Goal: Task Accomplishment & Management: Manage account settings

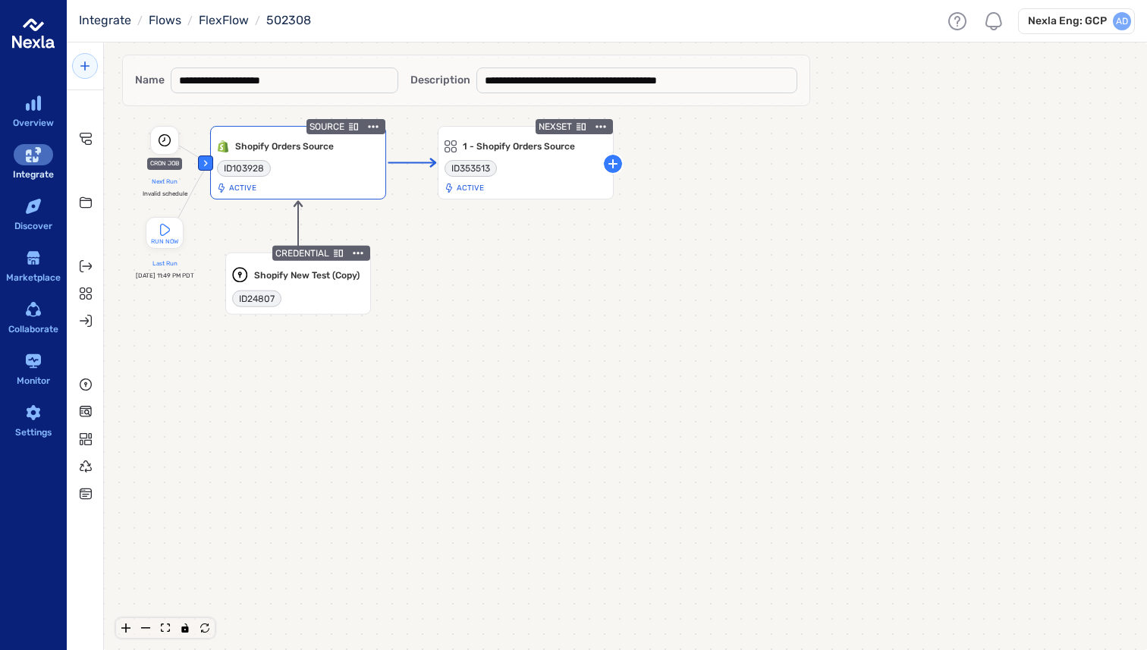
click at [374, 124] on icon "menu-actions-container" at bounding box center [372, 126] width 15 height 15
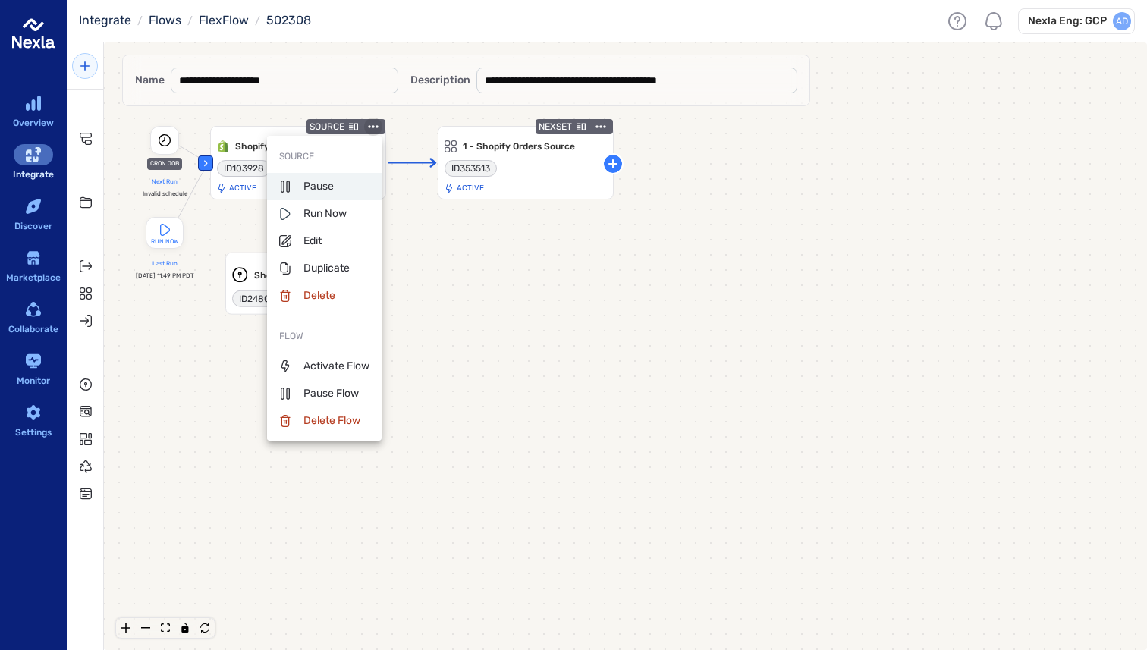
click at [338, 180] on li "Pause" at bounding box center [324, 186] width 114 height 27
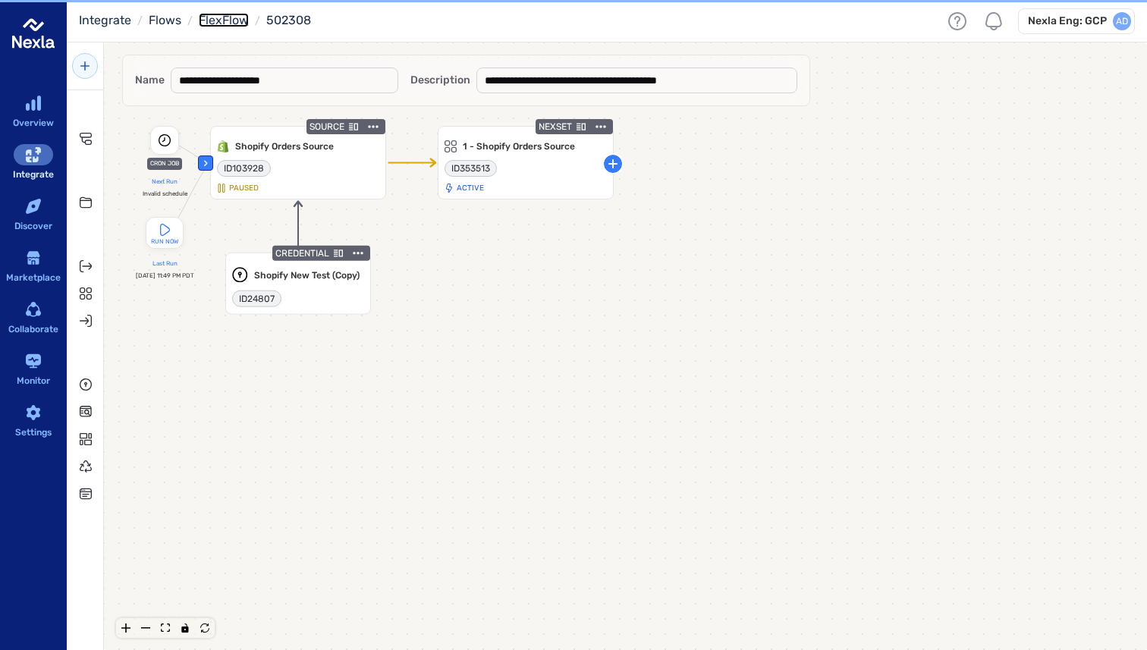
click at [215, 18] on link "FlexFlow" at bounding box center [224, 20] width 50 height 14
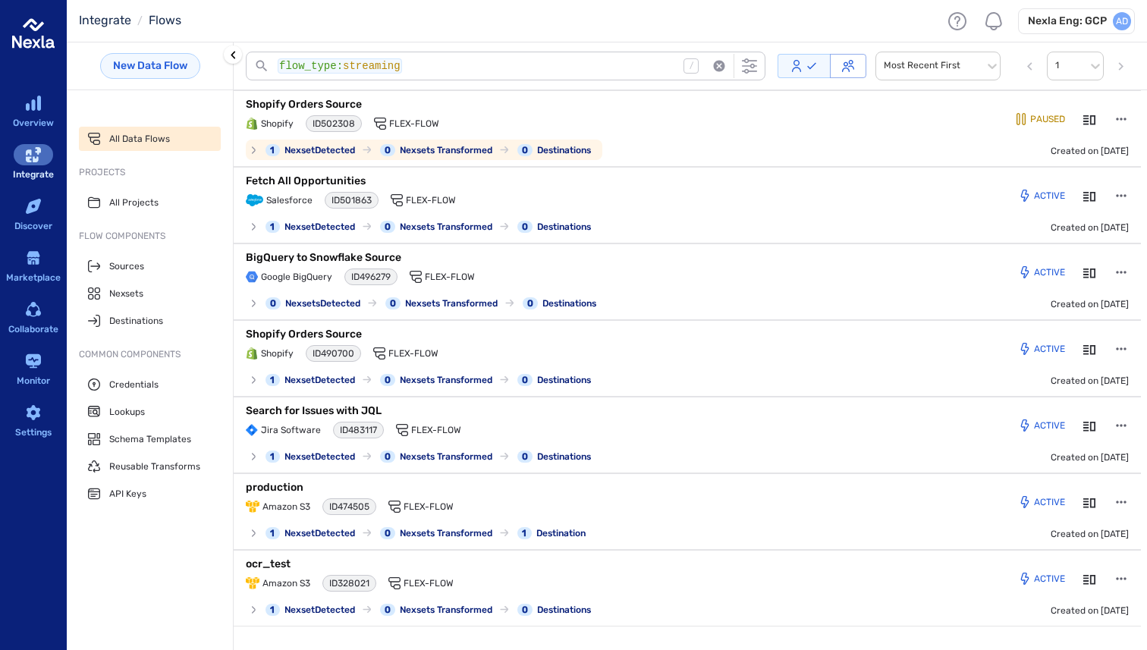
click at [253, 144] on div "1 Nexset Detected 0 Nexsets Transformed 0 Destinations" at bounding box center [424, 150] width 356 height 20
